Goal: Entertainment & Leisure: Consume media (video, audio)

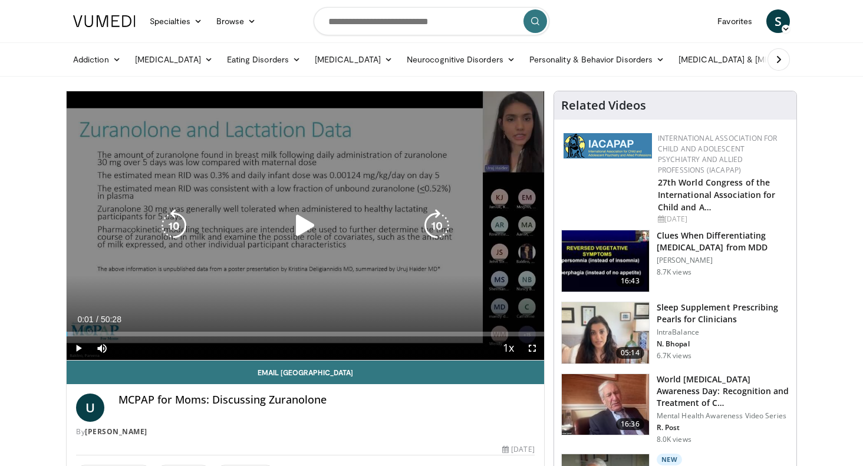
click at [308, 220] on icon "Video Player" at bounding box center [305, 225] width 33 height 33
click at [305, 225] on icon "Video Player" at bounding box center [305, 225] width 33 height 33
click at [299, 220] on icon "Video Player" at bounding box center [305, 225] width 33 height 33
click at [304, 222] on icon "Video Player" at bounding box center [305, 225] width 33 height 33
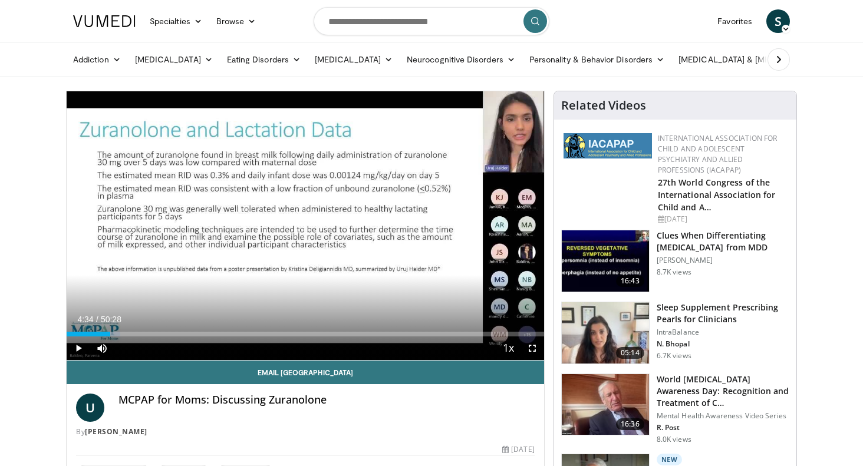
click at [301, 222] on div "10 seconds Tap to unmute" at bounding box center [306, 225] width 478 height 269
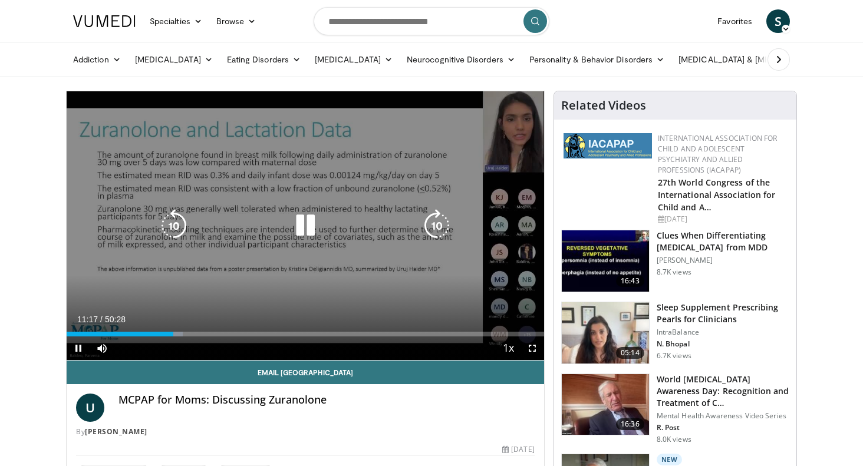
click at [430, 219] on icon "Video Player" at bounding box center [436, 225] width 33 height 33
click at [367, 169] on div "10 seconds Tap to unmute" at bounding box center [306, 225] width 478 height 269
click at [305, 225] on icon "Video Player" at bounding box center [305, 225] width 33 height 33
click at [298, 215] on icon "Video Player" at bounding box center [305, 225] width 33 height 33
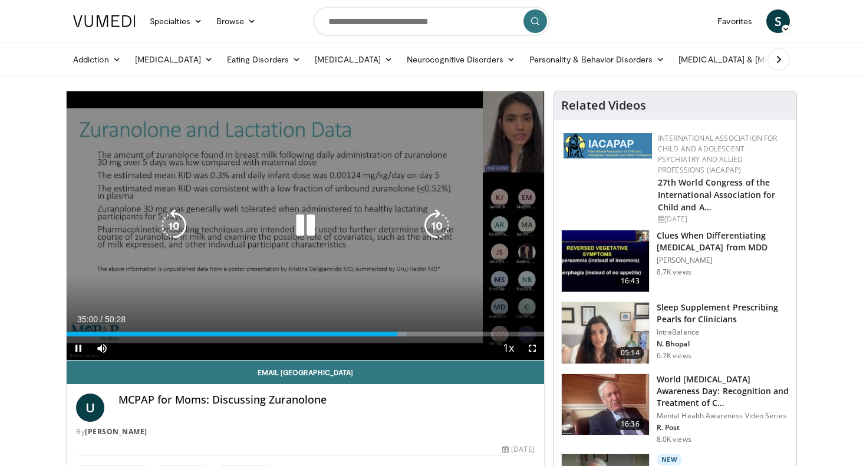
click at [413, 154] on div "10 seconds Tap to unmute" at bounding box center [306, 225] width 478 height 269
click at [436, 222] on icon "Video Player" at bounding box center [436, 225] width 33 height 33
click at [434, 225] on icon "Video Player" at bounding box center [436, 225] width 33 height 33
click at [389, 282] on div "10 seconds Tap to unmute" at bounding box center [306, 225] width 478 height 269
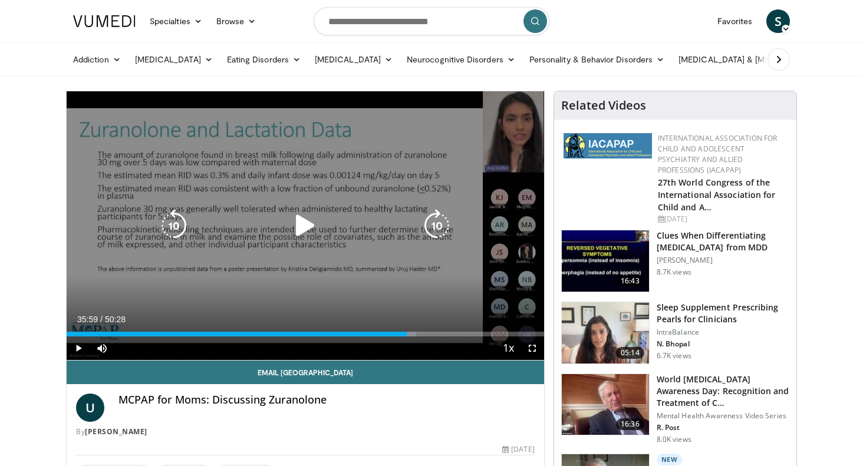
click at [367, 284] on div "10 seconds Tap to unmute" at bounding box center [306, 225] width 478 height 269
click at [303, 229] on icon "Video Player" at bounding box center [305, 225] width 33 height 33
